Goal: Find specific page/section

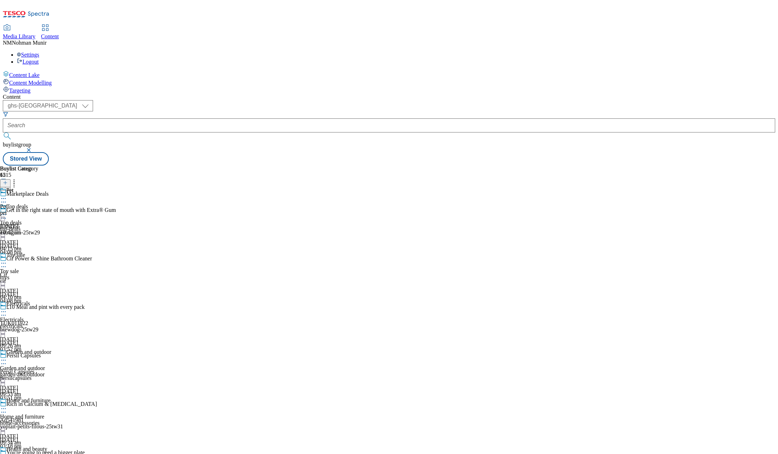
scroll to position [549, 0]
